Goal: Feedback & Contribution: Submit feedback/report problem

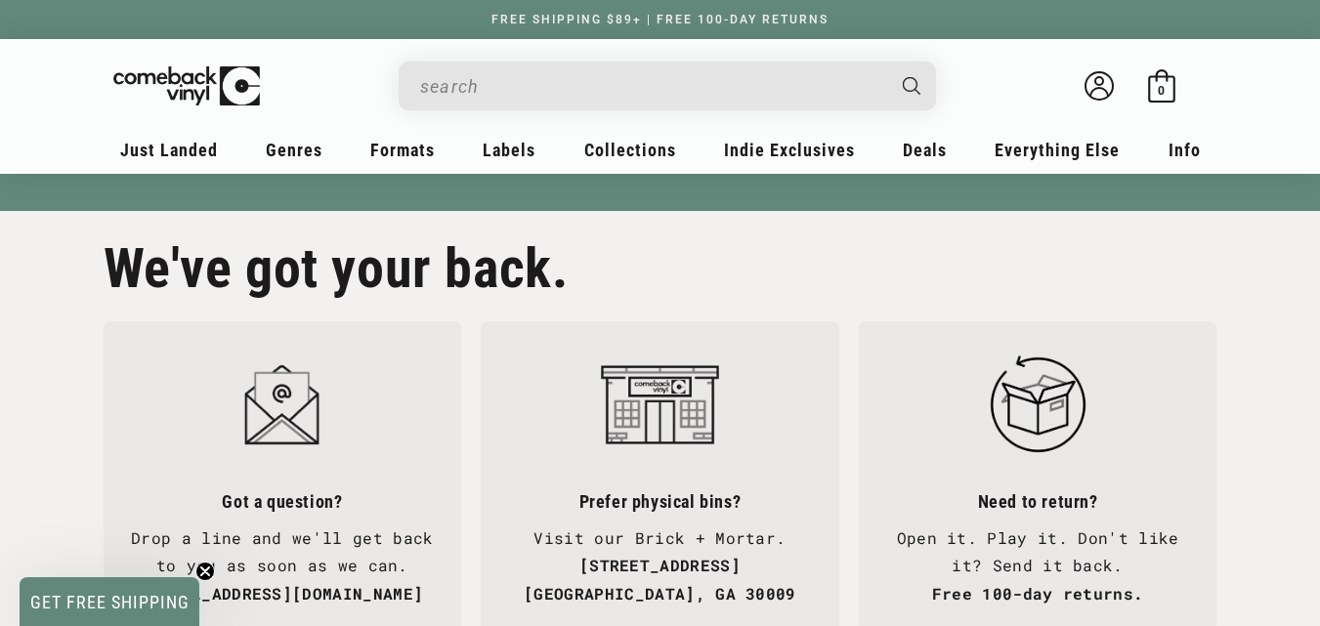
scroll to position [4740, 0]
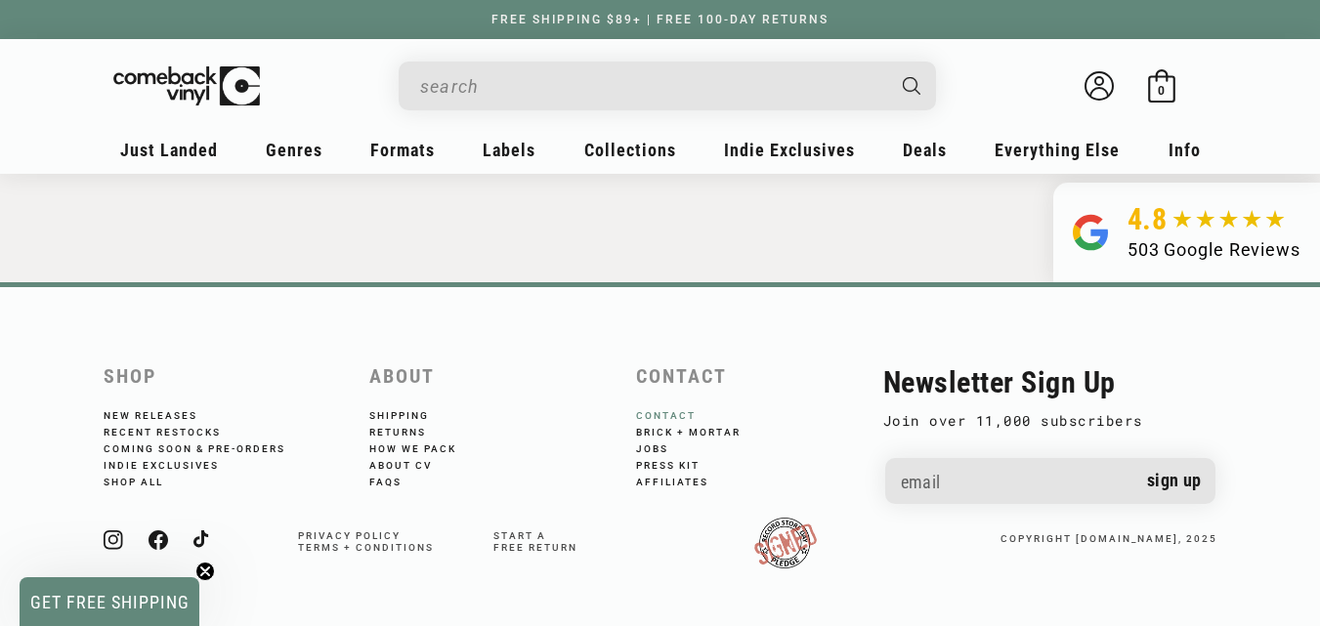
click at [646, 411] on link "Contact" at bounding box center [679, 416] width 86 height 12
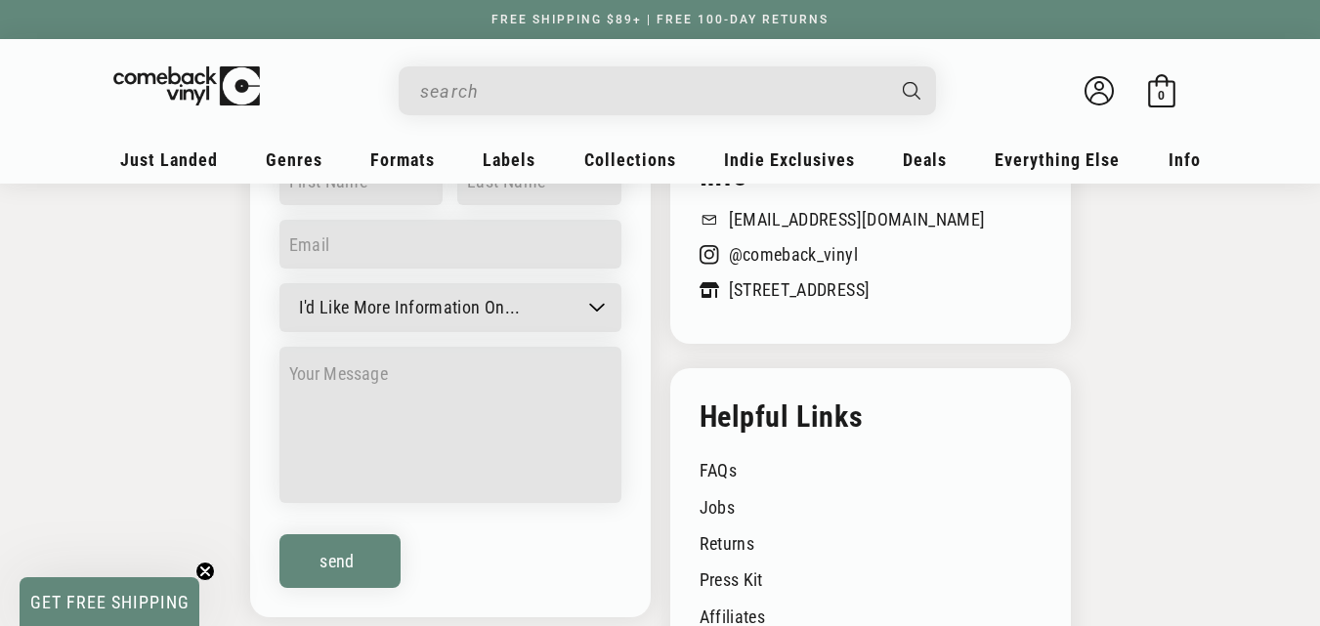
scroll to position [399, 0]
click at [228, 393] on div "Info crew@comebackvinyl.com 678.580.0583 @comeback_vinyl 1 S Main St, Alpharett…" at bounding box center [660, 431] width 1320 height 674
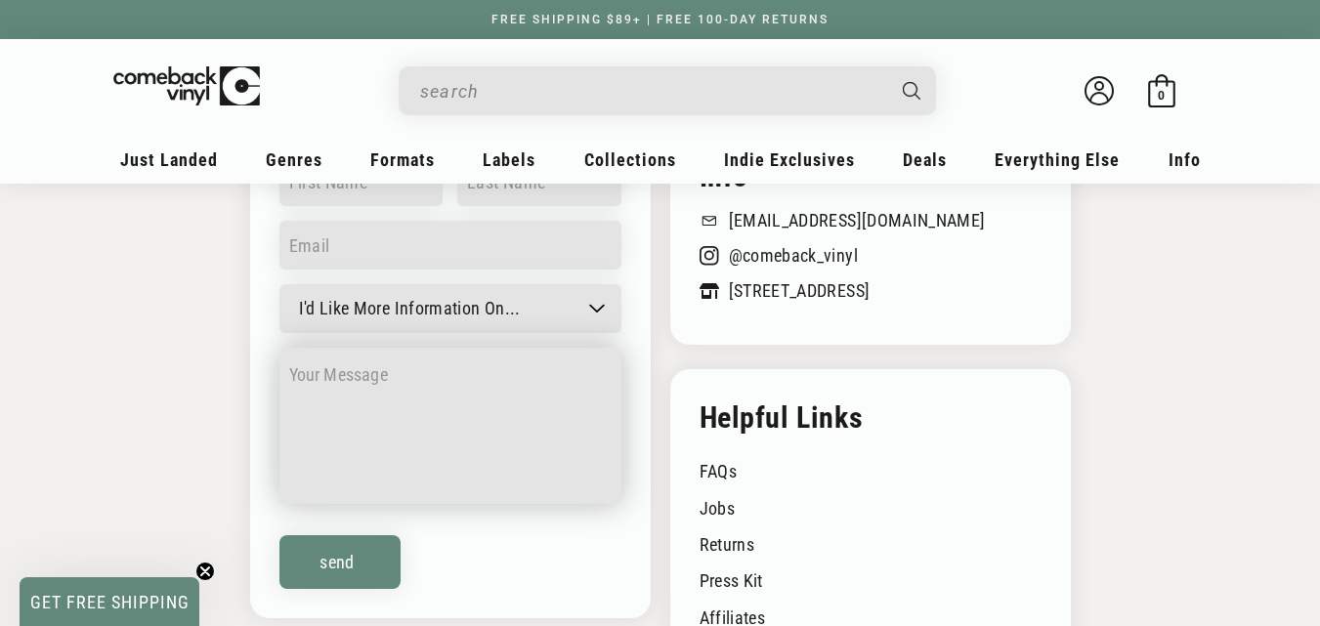
click at [455, 443] on textarea at bounding box center [450, 426] width 342 height 156
paste textarea "[EMAIL_ADDRESS][DOMAIN_NAME]"
type textarea "[EMAIL_ADDRESS][DOMAIN_NAME]"
paste textarea "Hello here, I’ve been exploring Shopify stores like yours and noticed huge pote…"
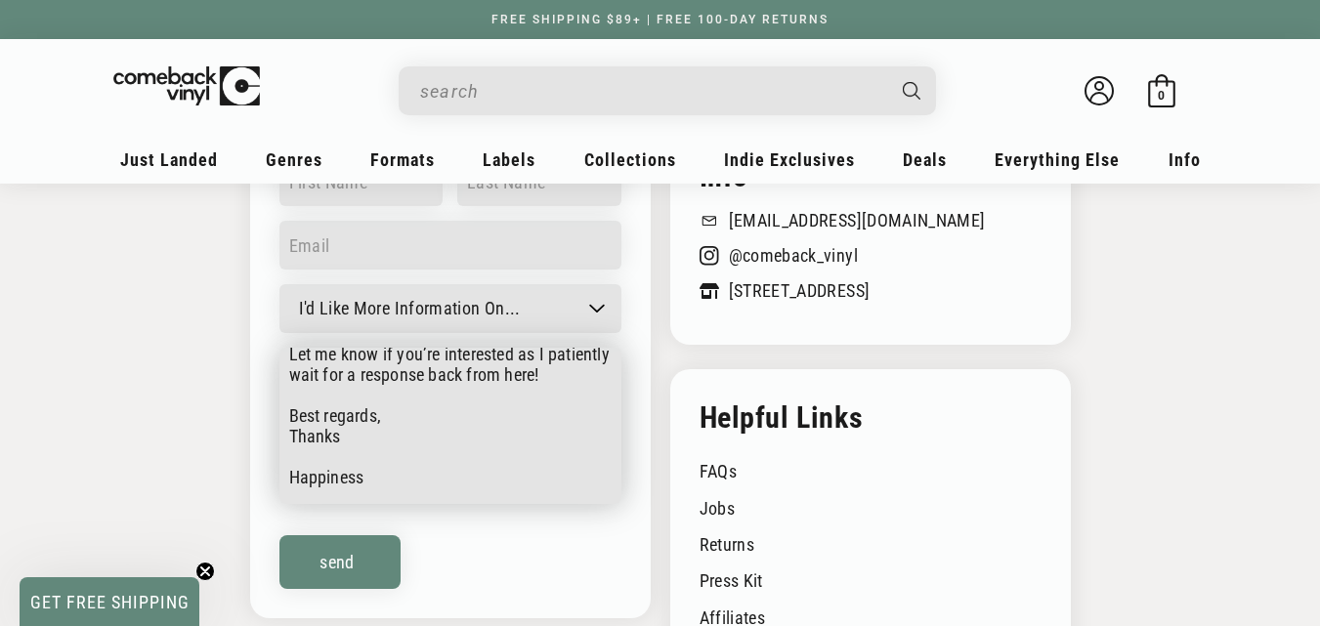
scroll to position [0, 0]
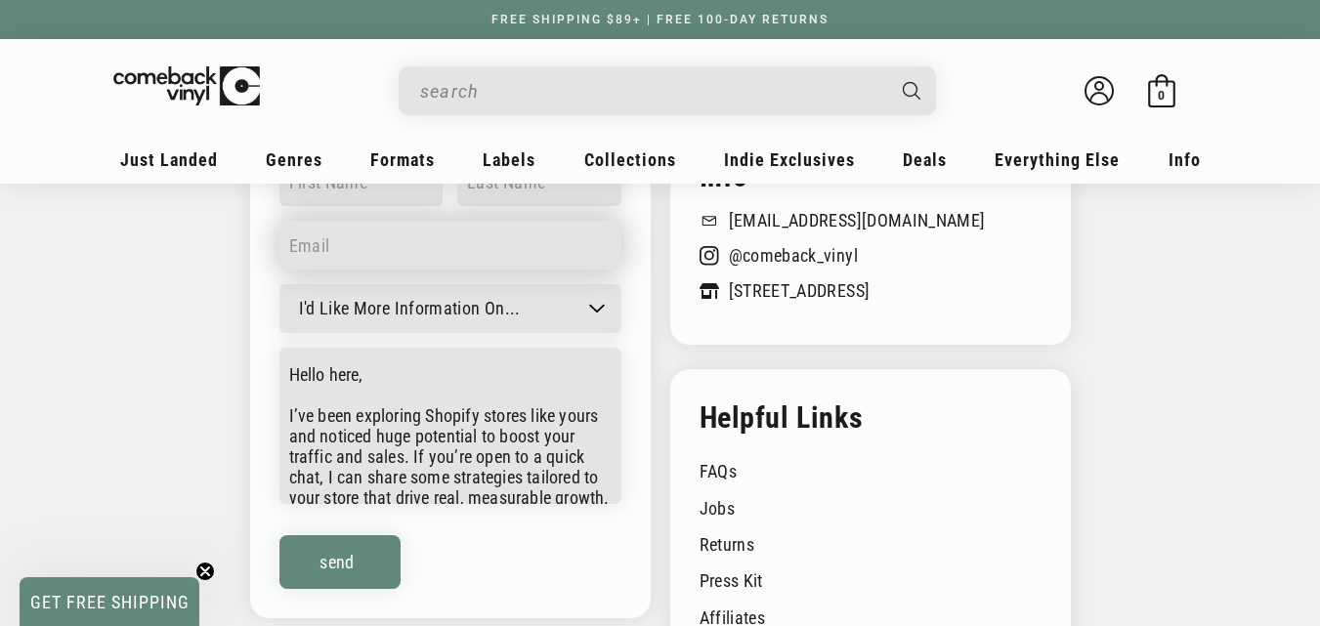
type textarea "Hello here, I’ve been exploring Shopify stores like yours and noticed huge pote…"
click at [406, 240] on input "email" at bounding box center [450, 245] width 342 height 49
type input "atolagbehappiness0@gmail.com"
type input "Atolagbe Happiness"
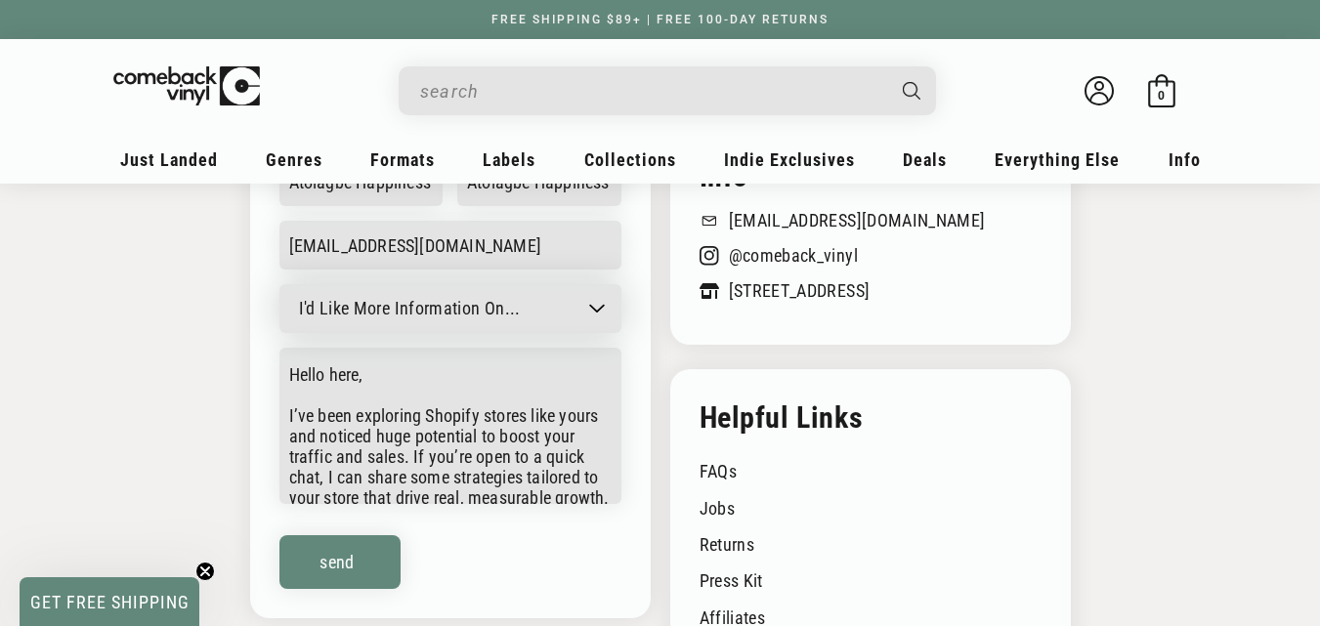
click at [571, 290] on select "I'd Like More Information On... General question Can't find a record Job inquir…" at bounding box center [450, 308] width 342 height 49
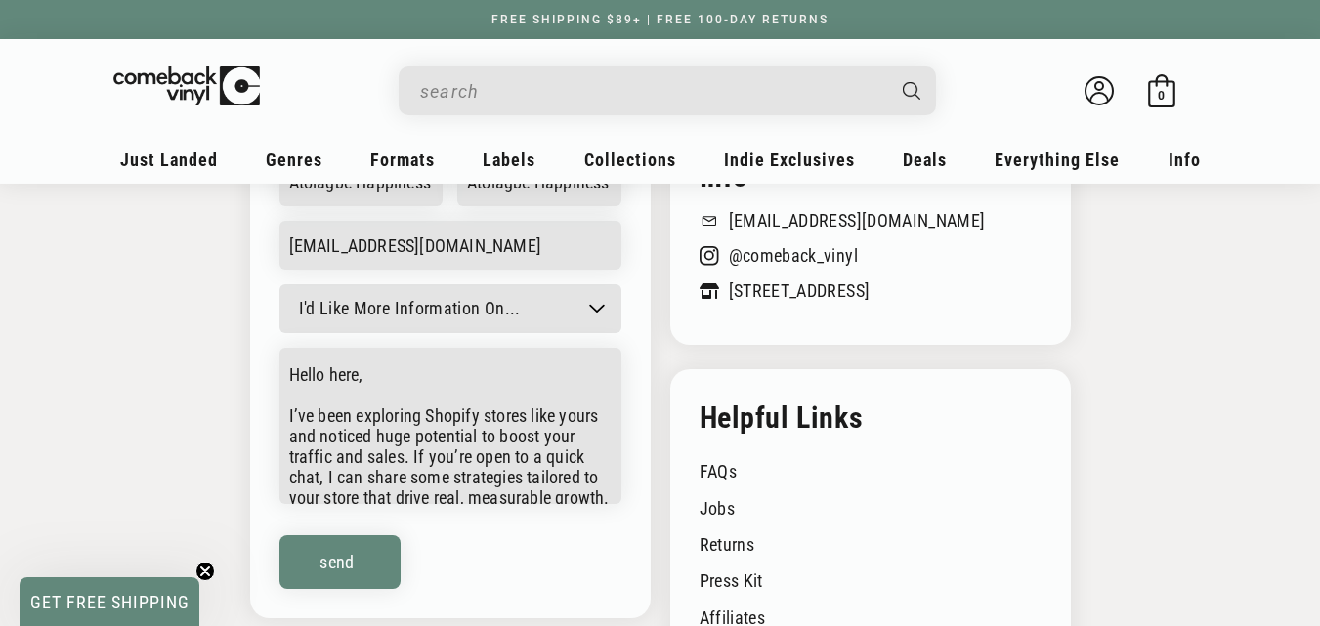
select select "Other"
click at [279, 284] on select "I'd Like More Information On... General question Can't find a record Job inquir…" at bounding box center [450, 308] width 342 height 49
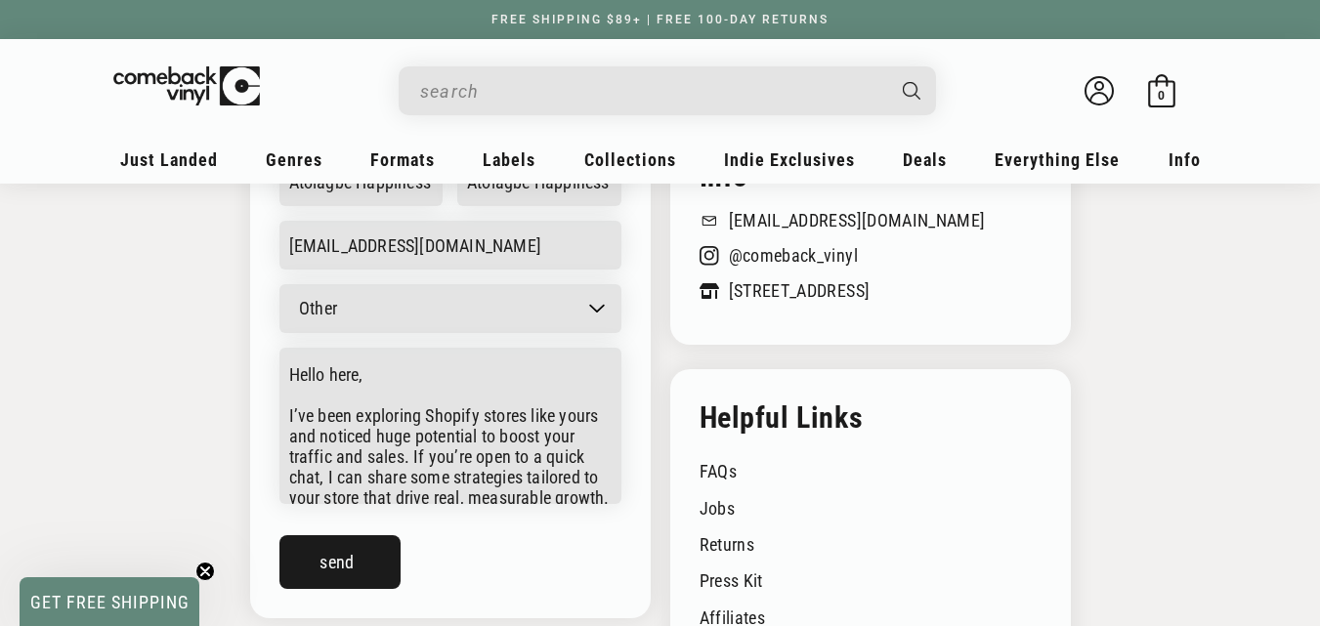
click at [324, 566] on button "Send" at bounding box center [339, 562] width 121 height 54
click at [341, 557] on button "Send" at bounding box center [339, 562] width 121 height 54
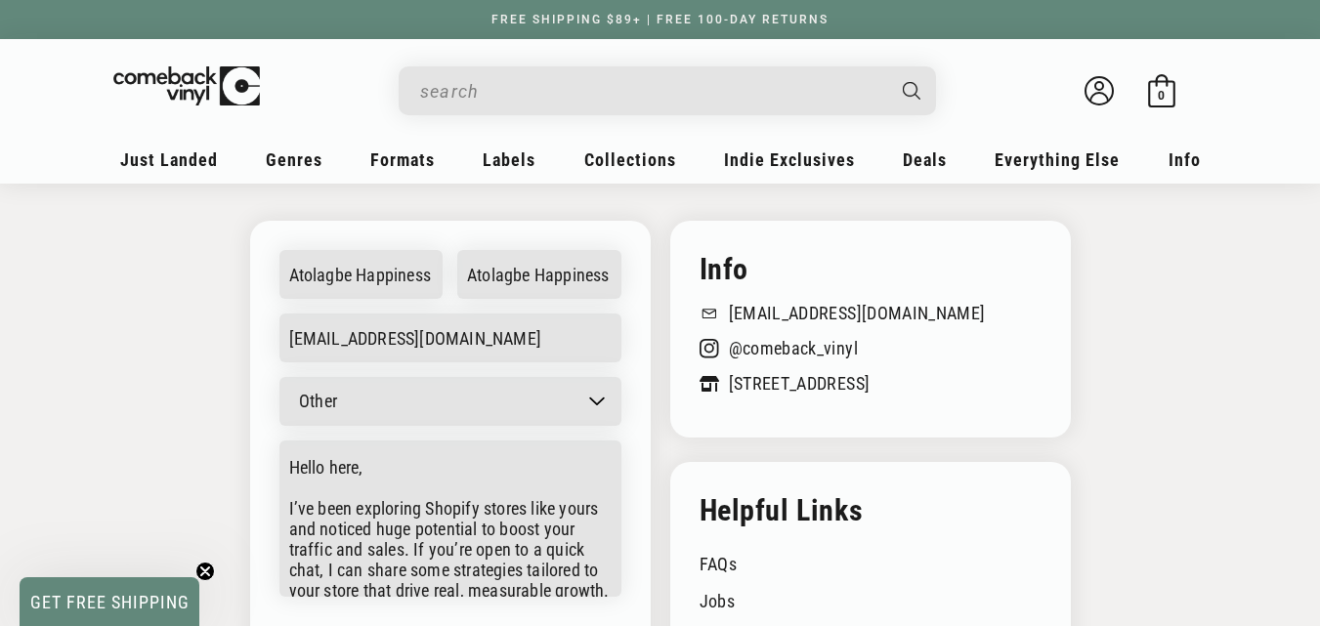
scroll to position [281, 0]
